Goal: Task Accomplishment & Management: Manage account settings

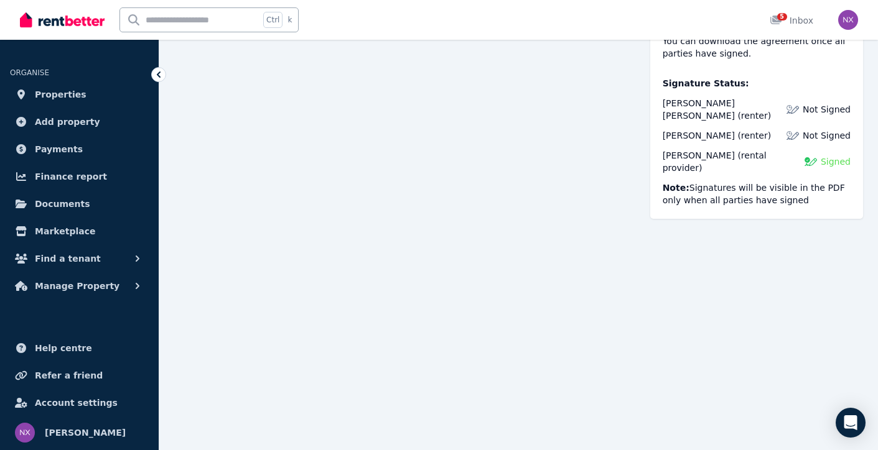
click at [67, 93] on span "Properties" at bounding box center [61, 94] width 52 height 15
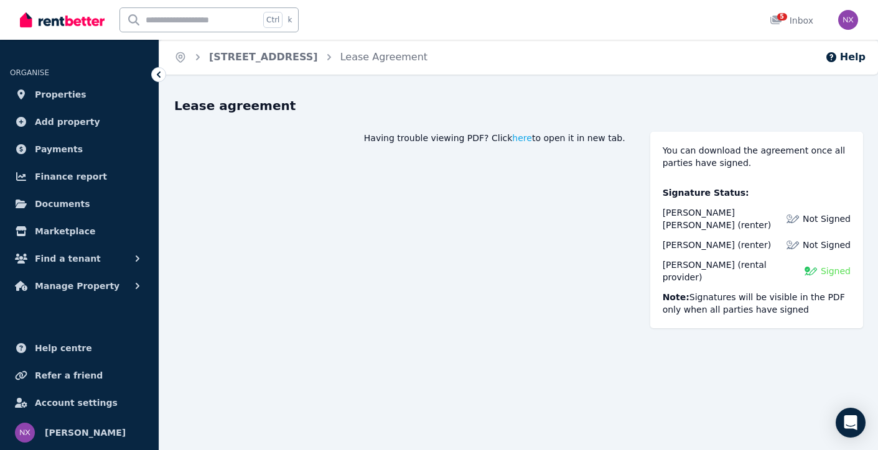
click at [73, 291] on span "Manage Property" at bounding box center [77, 286] width 85 height 15
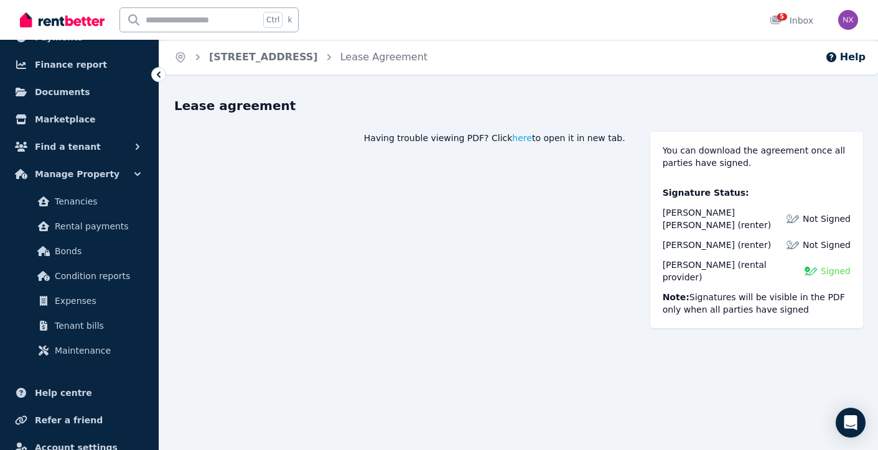
scroll to position [116, 0]
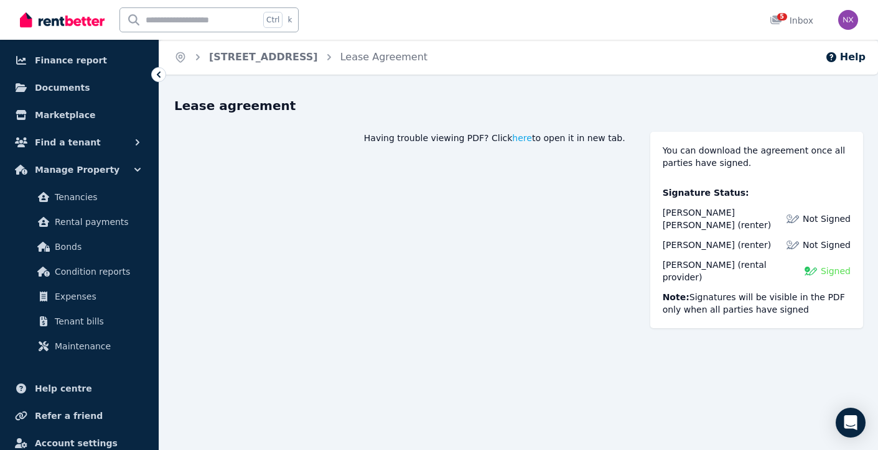
click at [107, 203] on span "Tenancies" at bounding box center [97, 197] width 84 height 15
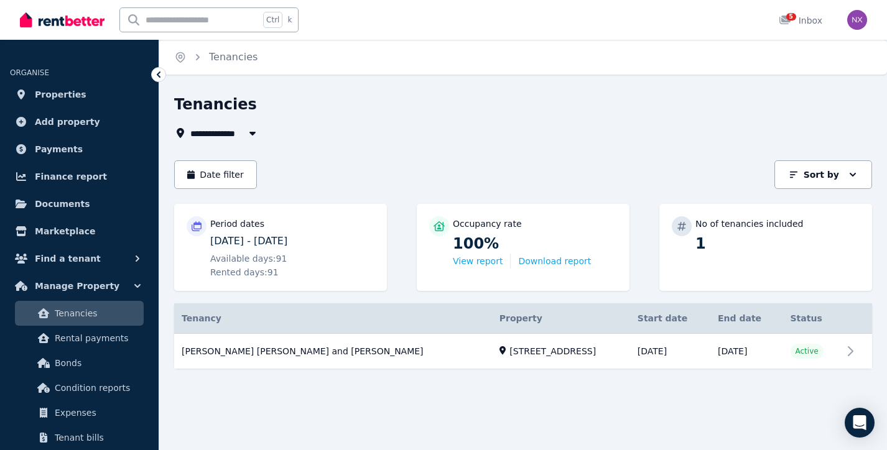
click at [77, 207] on span "Documents" at bounding box center [62, 204] width 55 height 15
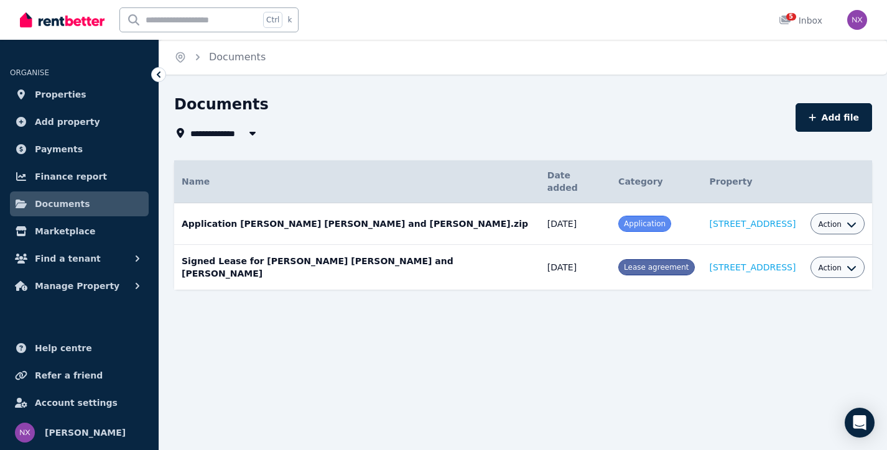
click at [57, 96] on span "Properties" at bounding box center [61, 94] width 52 height 15
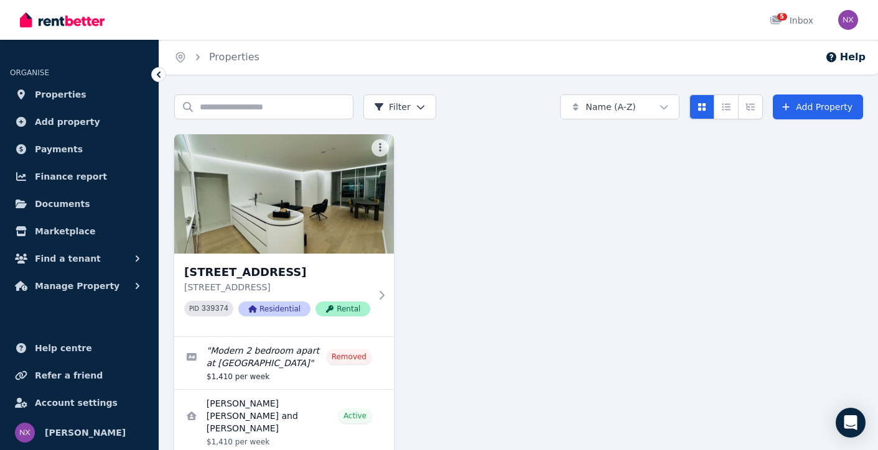
click at [292, 263] on div "2901/116 Bathurst Street, Sydney 2901/116 Bathurst Street, Sydney NSW 2000 PID …" at bounding box center [284, 295] width 220 height 83
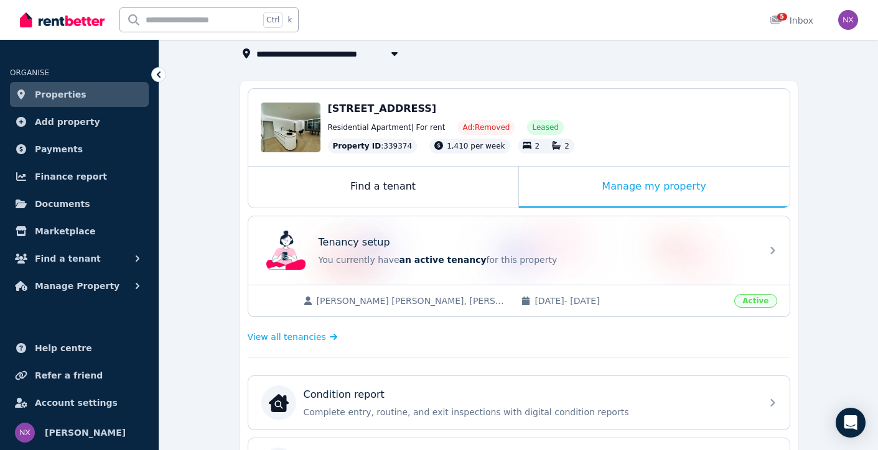
scroll to position [78, 0]
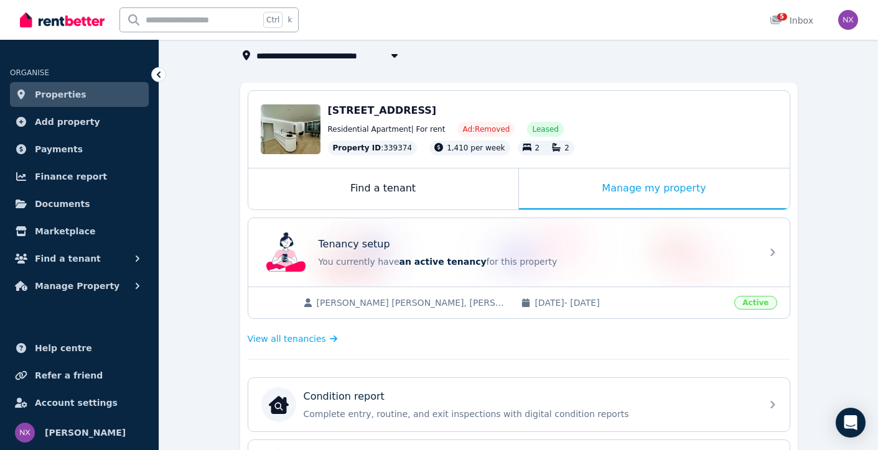
click at [80, 282] on span "Manage Property" at bounding box center [77, 286] width 85 height 15
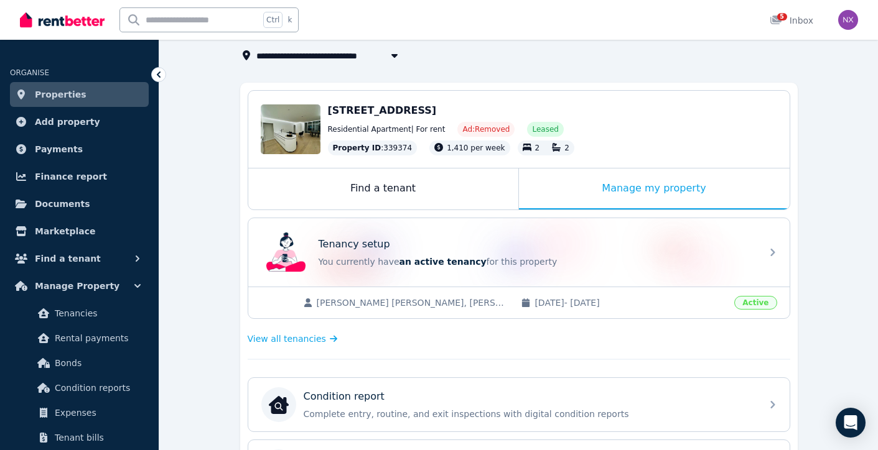
click at [96, 314] on span "Tenancies" at bounding box center [97, 313] width 84 height 15
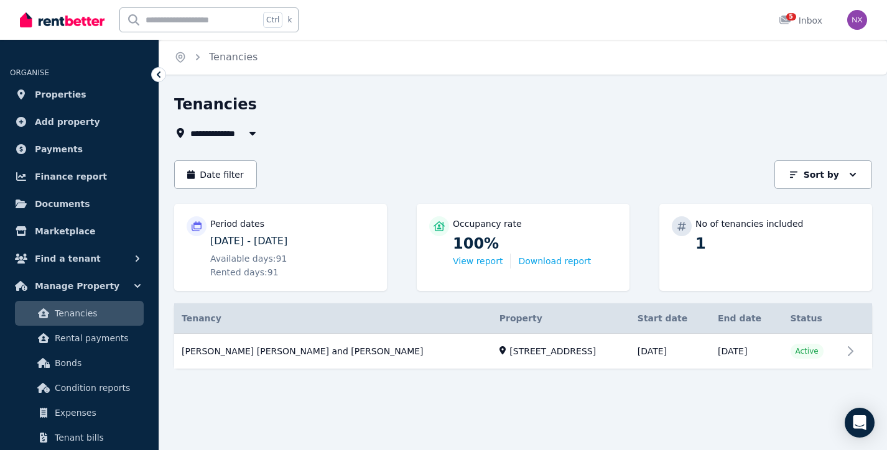
click at [247, 135] on icon "button" at bounding box center [252, 133] width 12 height 10
type input "**********"
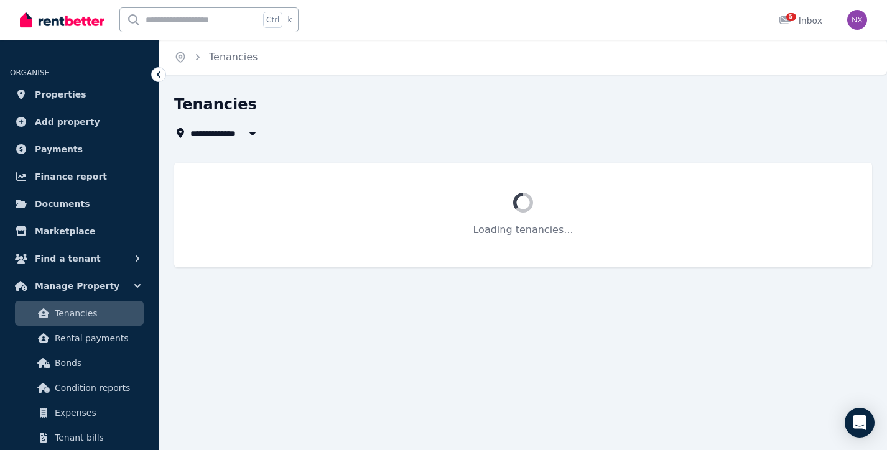
click at [298, 108] on div "Tenancies" at bounding box center [519, 107] width 691 height 24
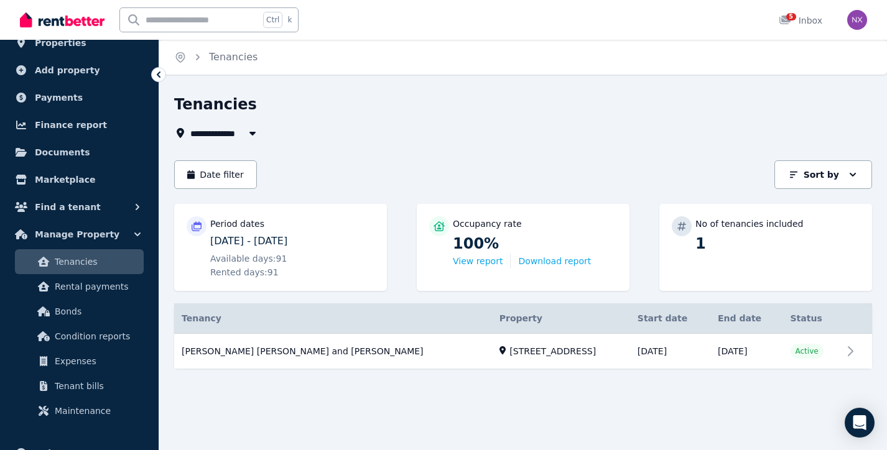
scroll to position [52, 0]
click at [801, 24] on div "5 Inbox" at bounding box center [801, 20] width 44 height 12
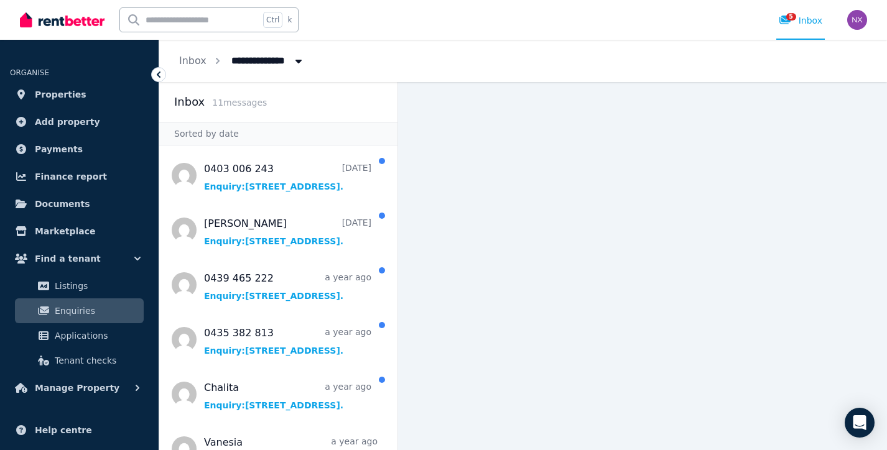
scroll to position [82, 0]
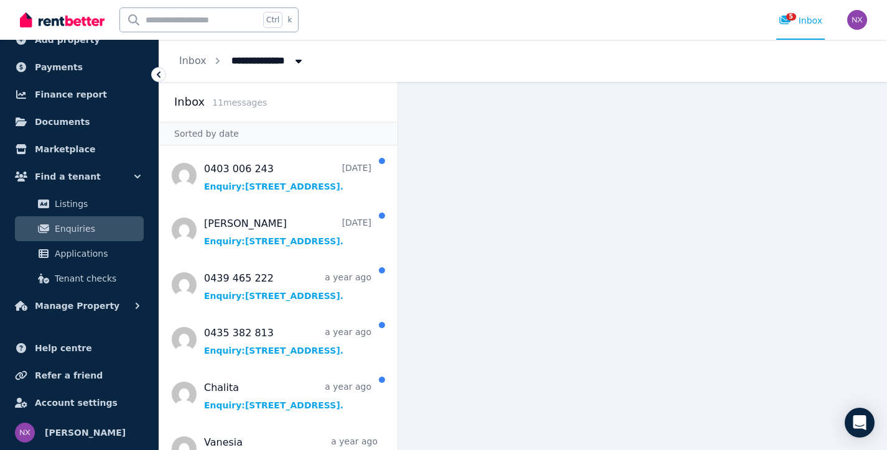
click at [64, 305] on span "Manage Property" at bounding box center [77, 306] width 85 height 15
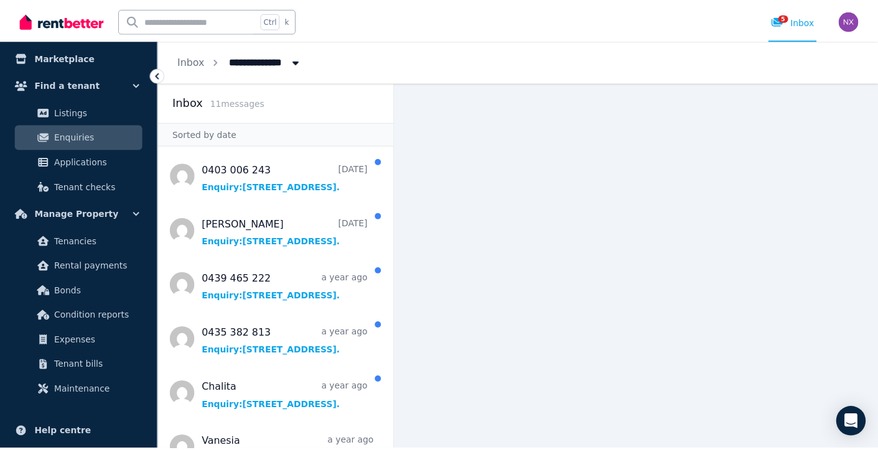
scroll to position [175, 0]
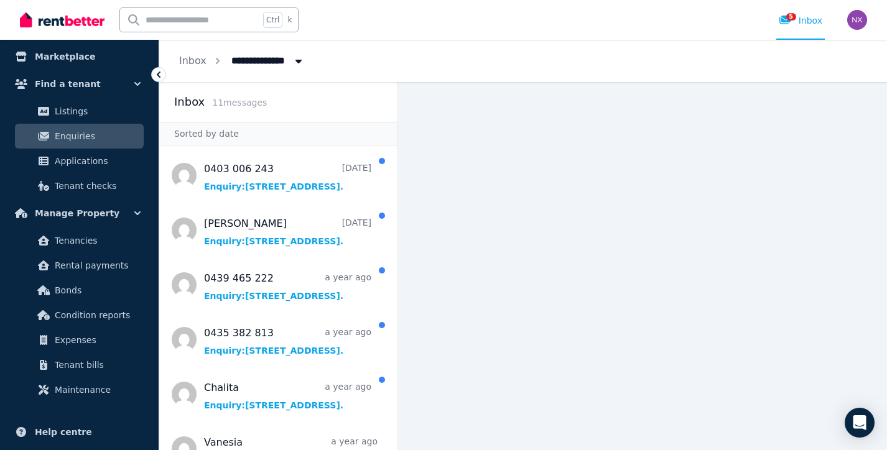
click at [91, 245] on span "Tenancies" at bounding box center [97, 240] width 84 height 15
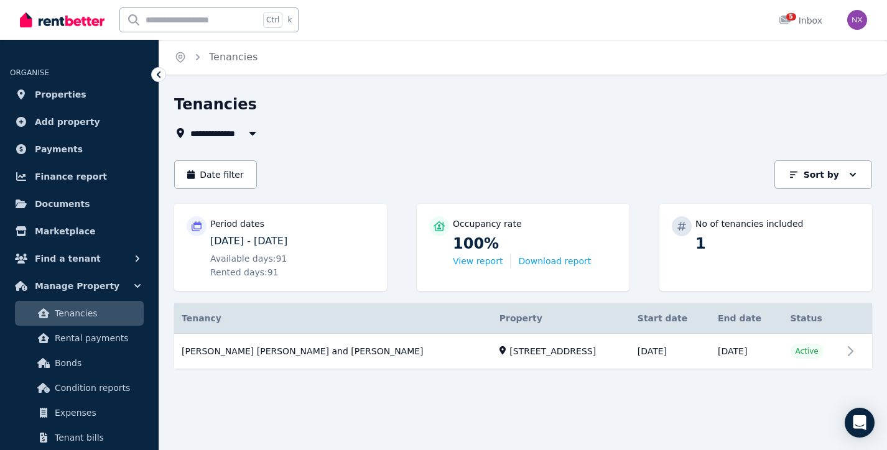
click at [483, 351] on link "View property details" at bounding box center [523, 351] width 698 height 35
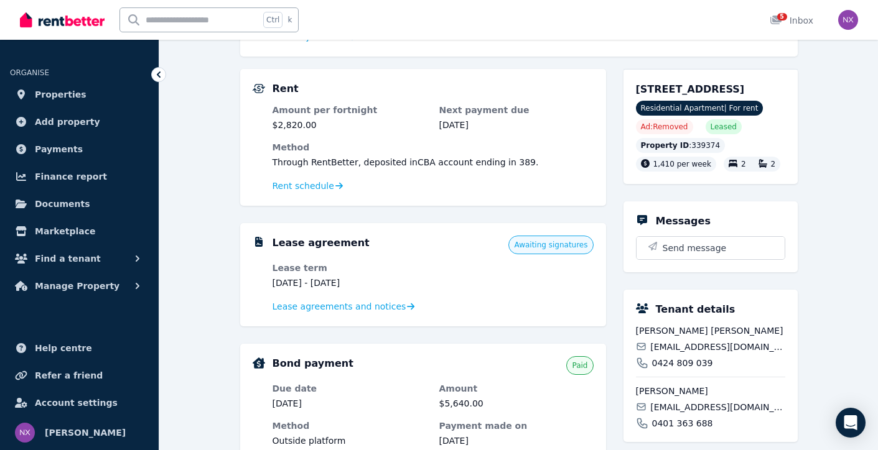
scroll to position [223, 0]
click at [347, 311] on span "Lease agreements and notices" at bounding box center [340, 306] width 134 height 12
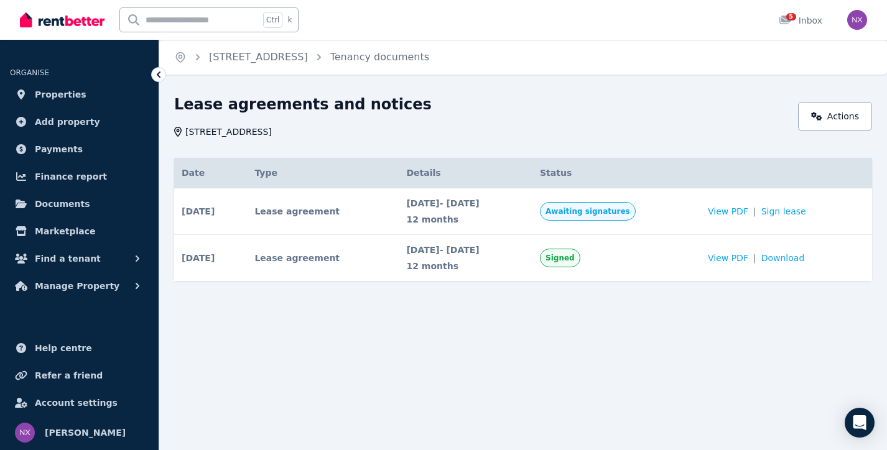
click at [781, 217] on link "Sign lease" at bounding box center [784, 211] width 45 height 12
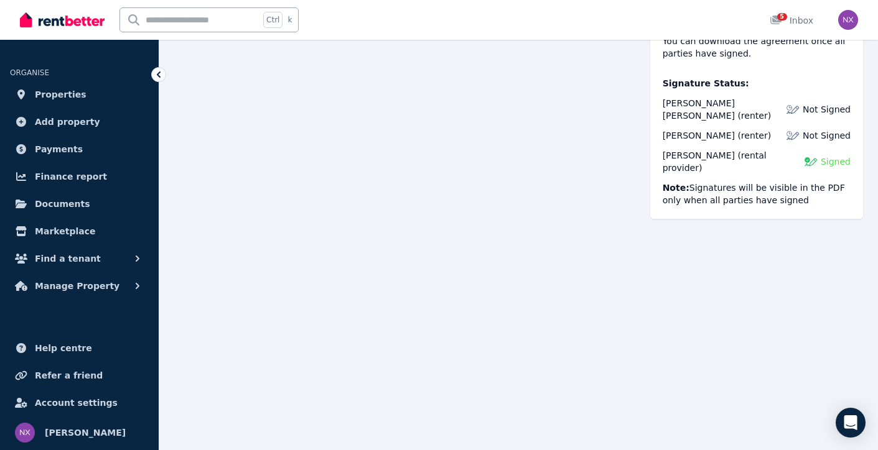
scroll to position [1486, 0]
